Goal: Information Seeking & Learning: Check status

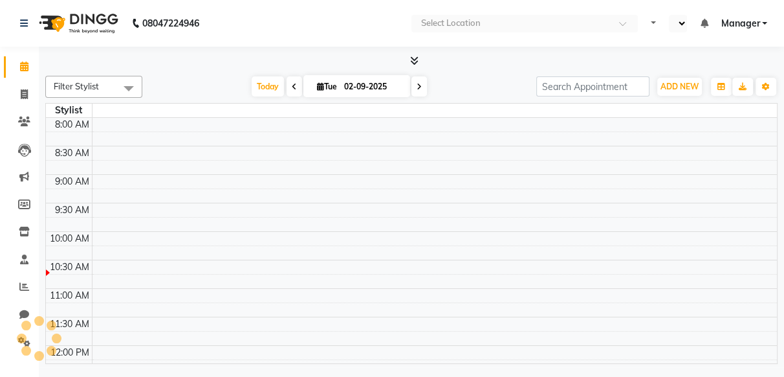
select select "en"
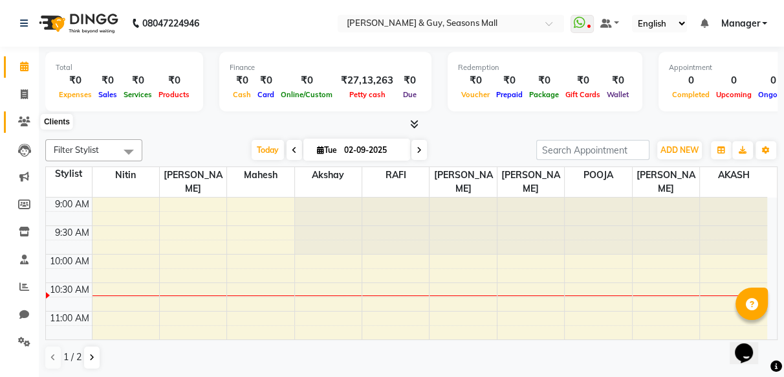
click at [23, 120] on icon at bounding box center [24, 121] width 12 height 10
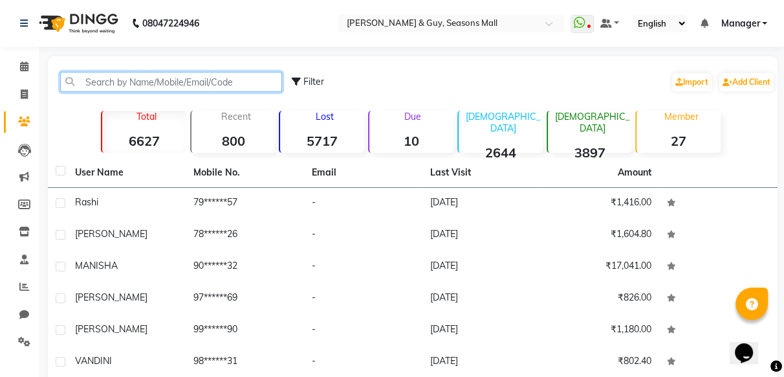
click at [85, 89] on input "text" at bounding box center [171, 82] width 222 height 20
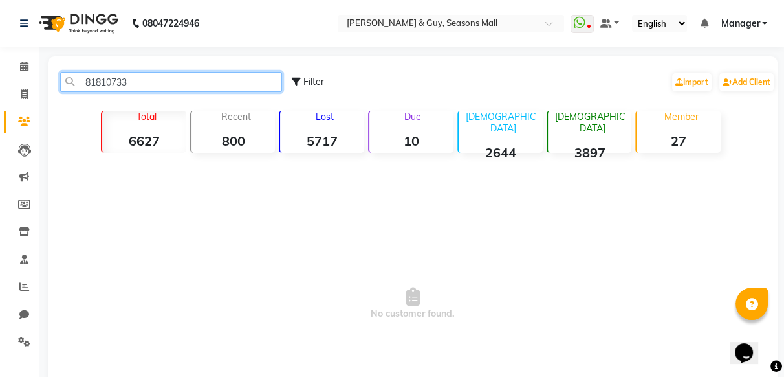
type input "818107336"
click at [130, 83] on input "818107336" at bounding box center [171, 82] width 222 height 20
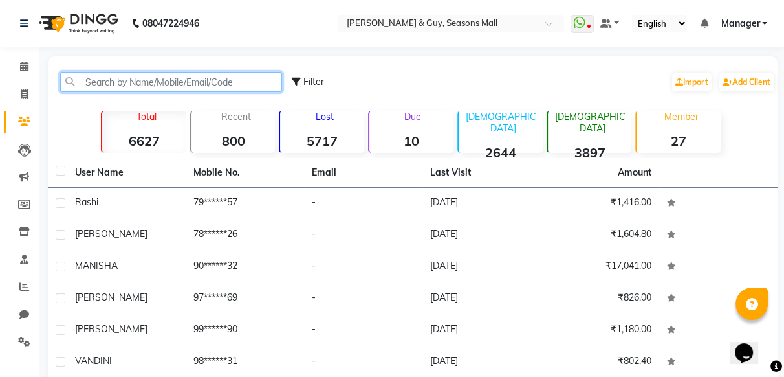
click at [113, 83] on input "text" at bounding box center [171, 82] width 222 height 20
click at [73, 83] on input "text" at bounding box center [171, 82] width 222 height 20
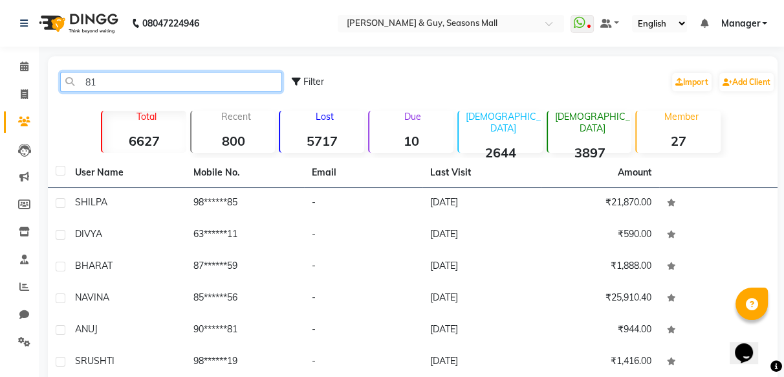
click at [94, 84] on input "81" at bounding box center [171, 82] width 222 height 20
type input "8"
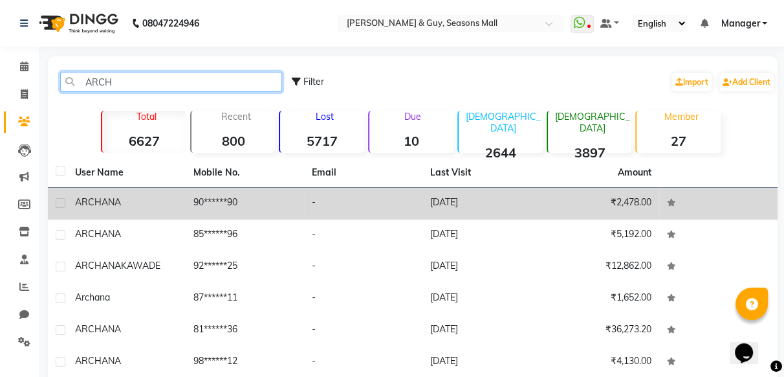
type input "ARCH"
click at [87, 213] on td "ARCHANA" at bounding box center [126, 204] width 118 height 32
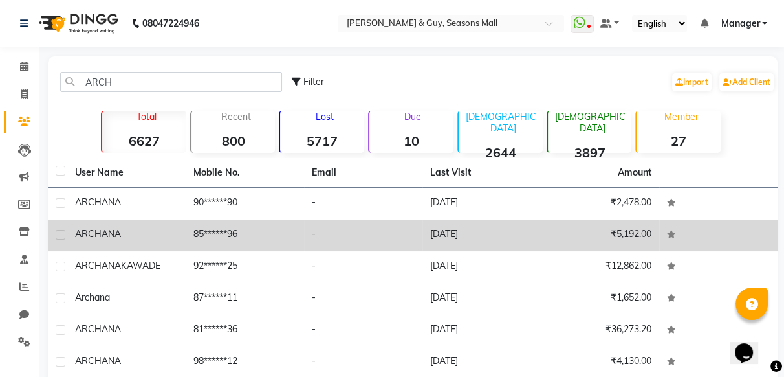
click at [87, 219] on td "ARCHANA" at bounding box center [126, 235] width 118 height 32
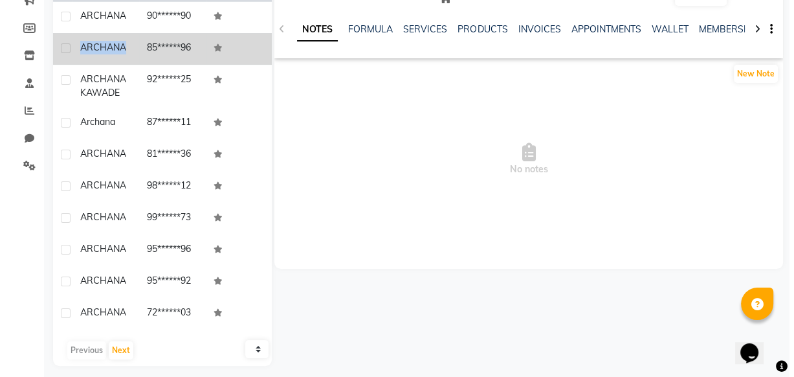
scroll to position [117, 0]
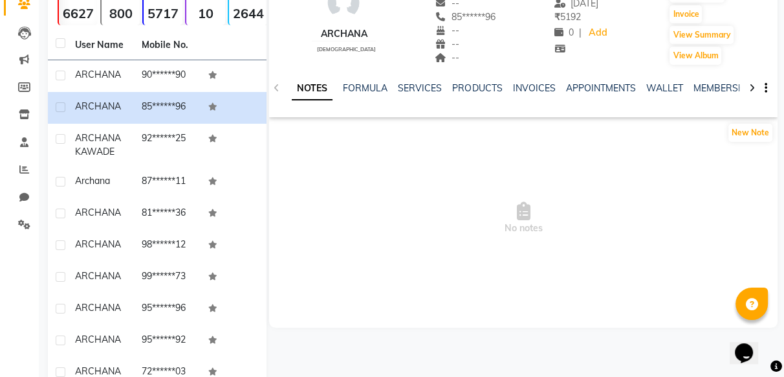
click at [417, 76] on div "NOTES FORMULA SERVICES PRODUCTS INVOICES APPOINTMENTS WALLET MEMBERSHIP PACKAGE…" at bounding box center [523, 88] width 509 height 45
click at [415, 89] on link "SERVICES" at bounding box center [420, 88] width 44 height 12
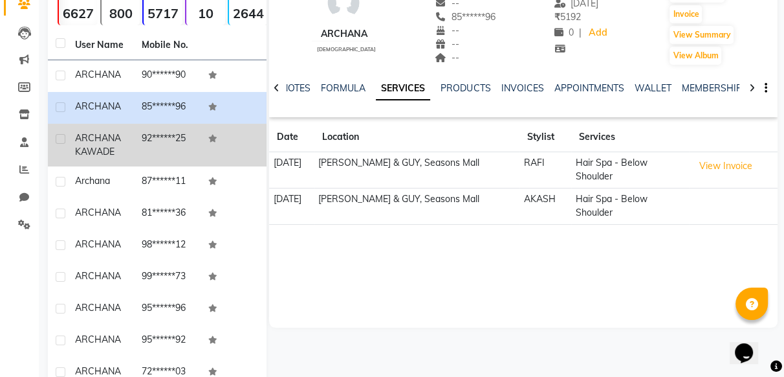
click at [153, 146] on td "92******25" at bounding box center [167, 145] width 67 height 43
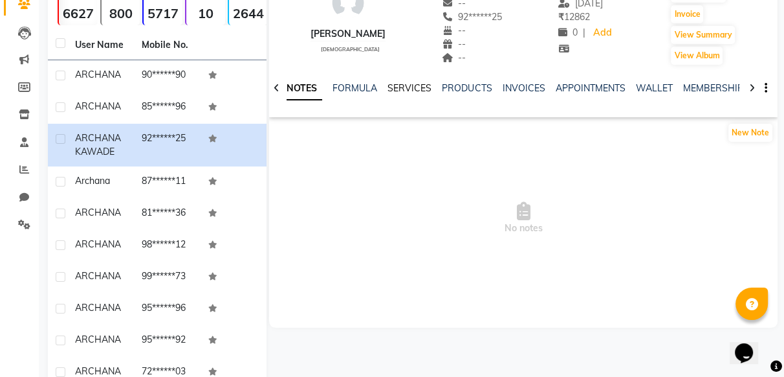
click at [390, 92] on link "SERVICES" at bounding box center [410, 88] width 44 height 12
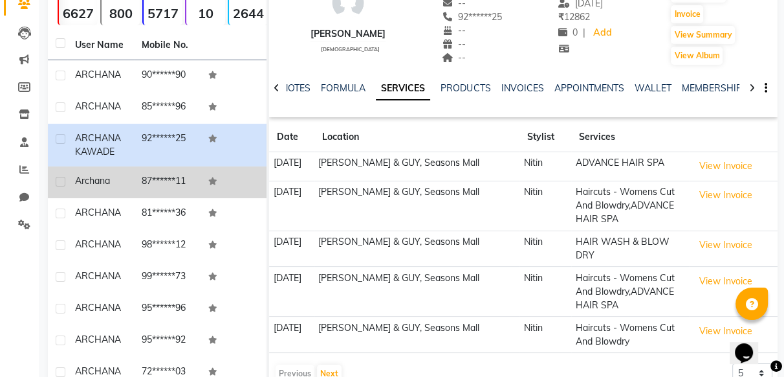
click at [171, 175] on td "87******11" at bounding box center [167, 182] width 67 height 32
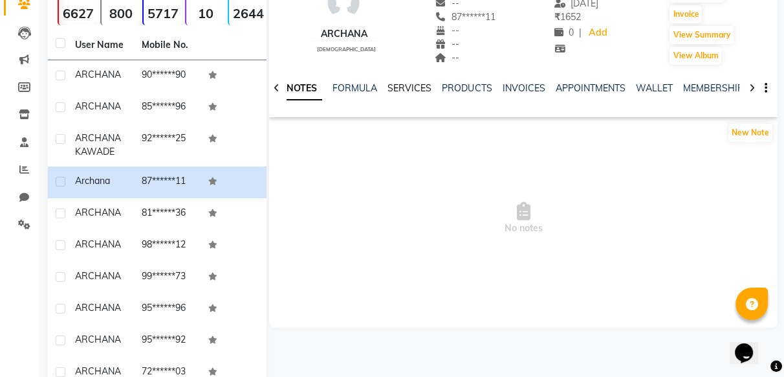
click at [417, 83] on link "SERVICES" at bounding box center [410, 88] width 44 height 12
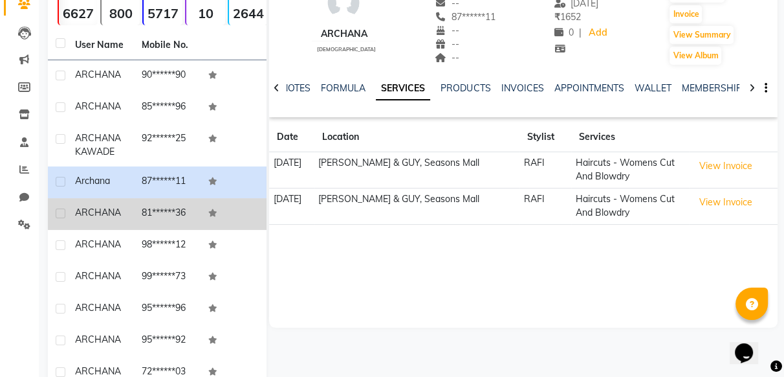
click at [179, 213] on td "81******36" at bounding box center [167, 214] width 67 height 32
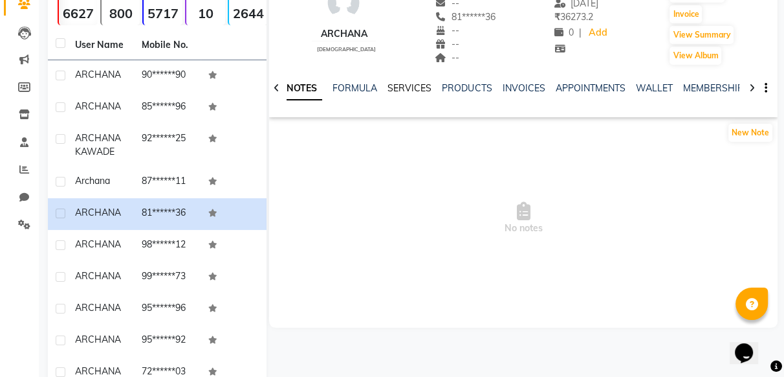
click at [393, 93] on link "SERVICES" at bounding box center [410, 88] width 44 height 12
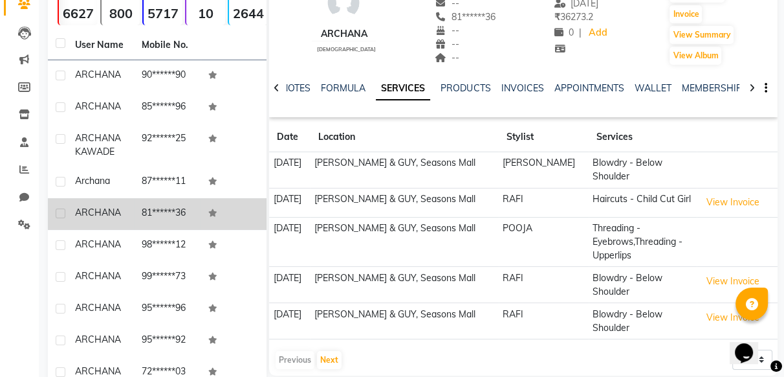
click at [188, 225] on td "81******36" at bounding box center [167, 214] width 67 height 32
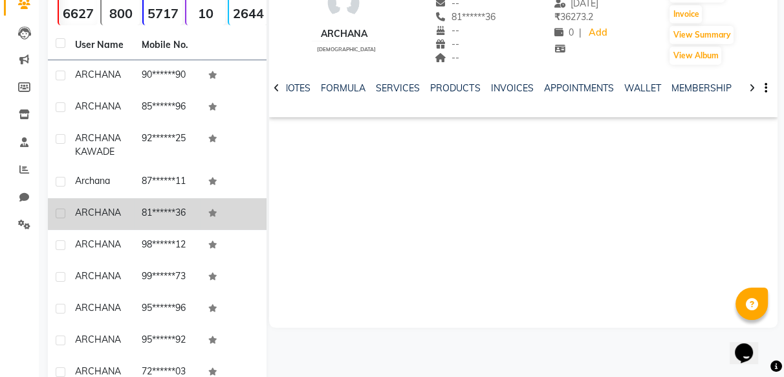
click at [188, 225] on td "81******36" at bounding box center [167, 214] width 67 height 32
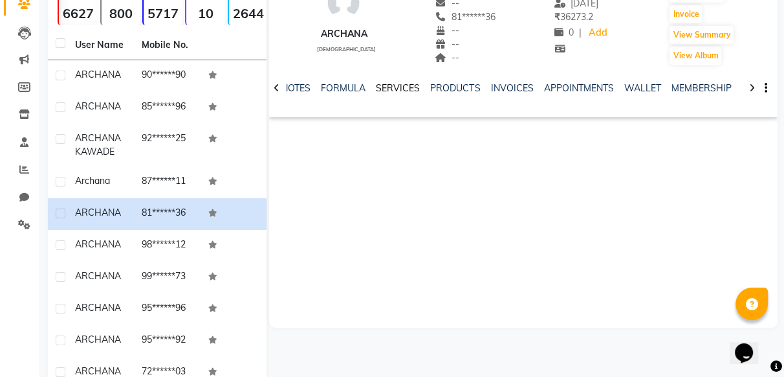
click at [397, 89] on link "SERVICES" at bounding box center [398, 88] width 44 height 12
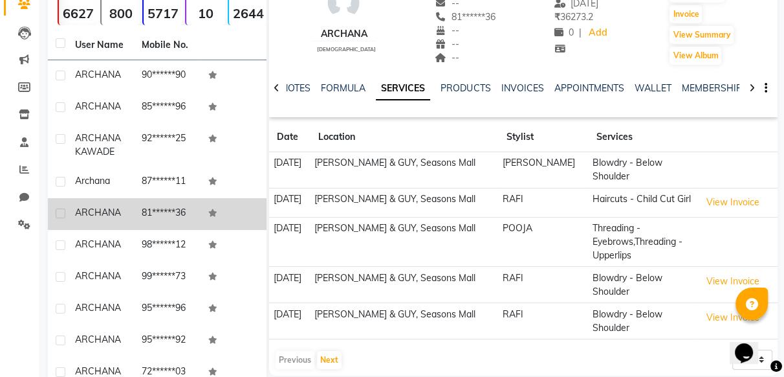
click at [197, 216] on td "81******36" at bounding box center [167, 214] width 67 height 32
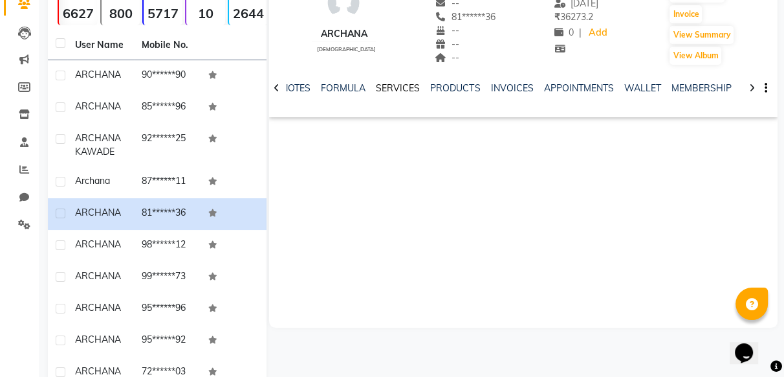
click at [384, 85] on link "SERVICES" at bounding box center [398, 88] width 44 height 12
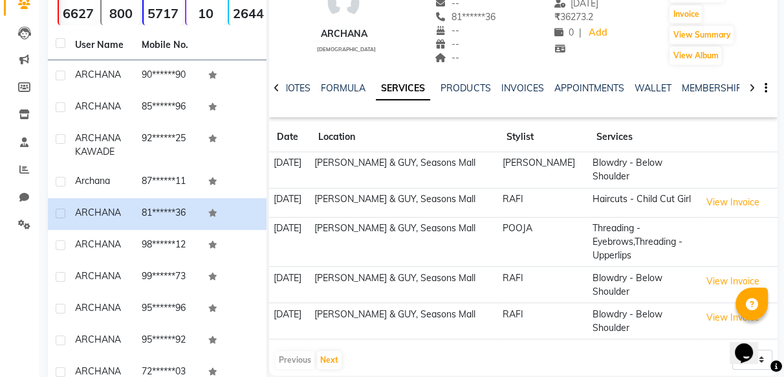
click at [391, 162] on td "[PERSON_NAME] & GUY, Seasons Mall" at bounding box center [405, 170] width 188 height 36
click at [517, 163] on td "[PERSON_NAME]" at bounding box center [544, 170] width 90 height 36
click at [517, 162] on td "[PERSON_NAME]" at bounding box center [544, 170] width 90 height 36
click at [589, 129] on th "Services" at bounding box center [643, 137] width 108 height 30
click at [385, 137] on th "Location" at bounding box center [405, 137] width 188 height 30
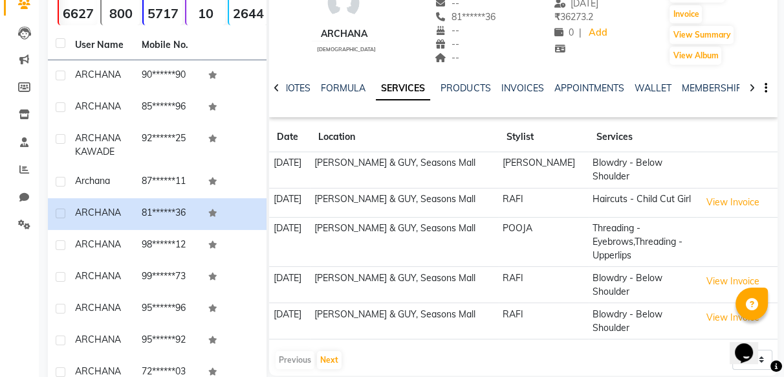
click at [388, 155] on td "[PERSON_NAME] & GUY, Seasons Mall" at bounding box center [405, 170] width 188 height 36
click at [389, 158] on td "[PERSON_NAME] & GUY, Seasons Mall" at bounding box center [405, 170] width 188 height 36
click at [708, 192] on button "View Invoice" at bounding box center [733, 202] width 65 height 20
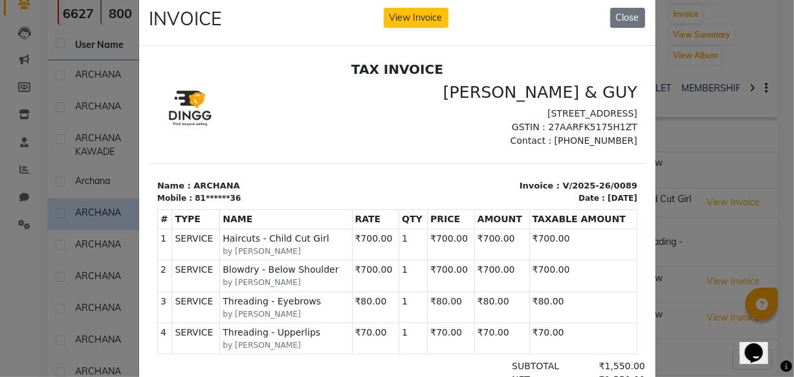
scroll to position [18, 0]
